Goal: Information Seeking & Learning: Learn about a topic

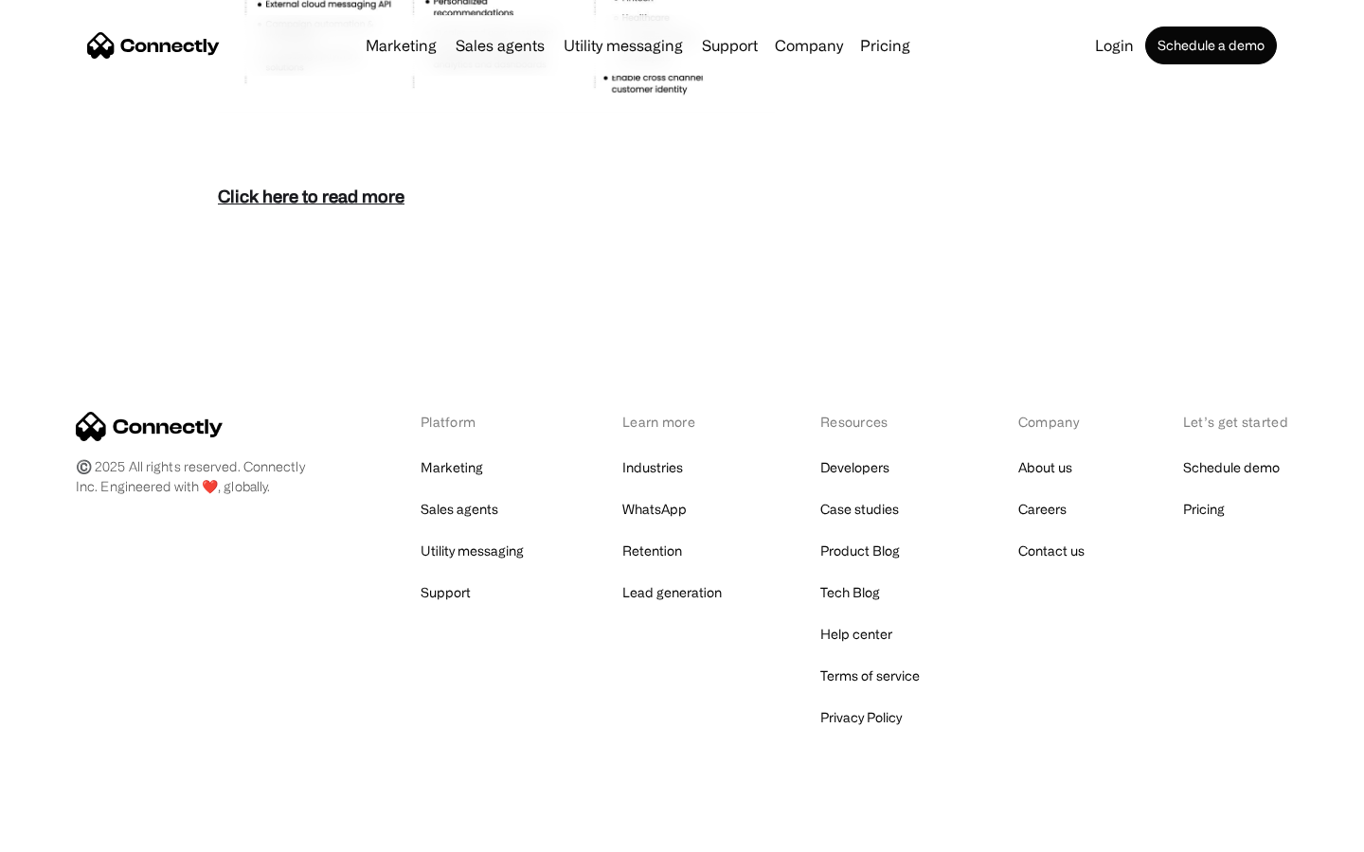
scroll to position [8211, 0]
